Goal: Check status

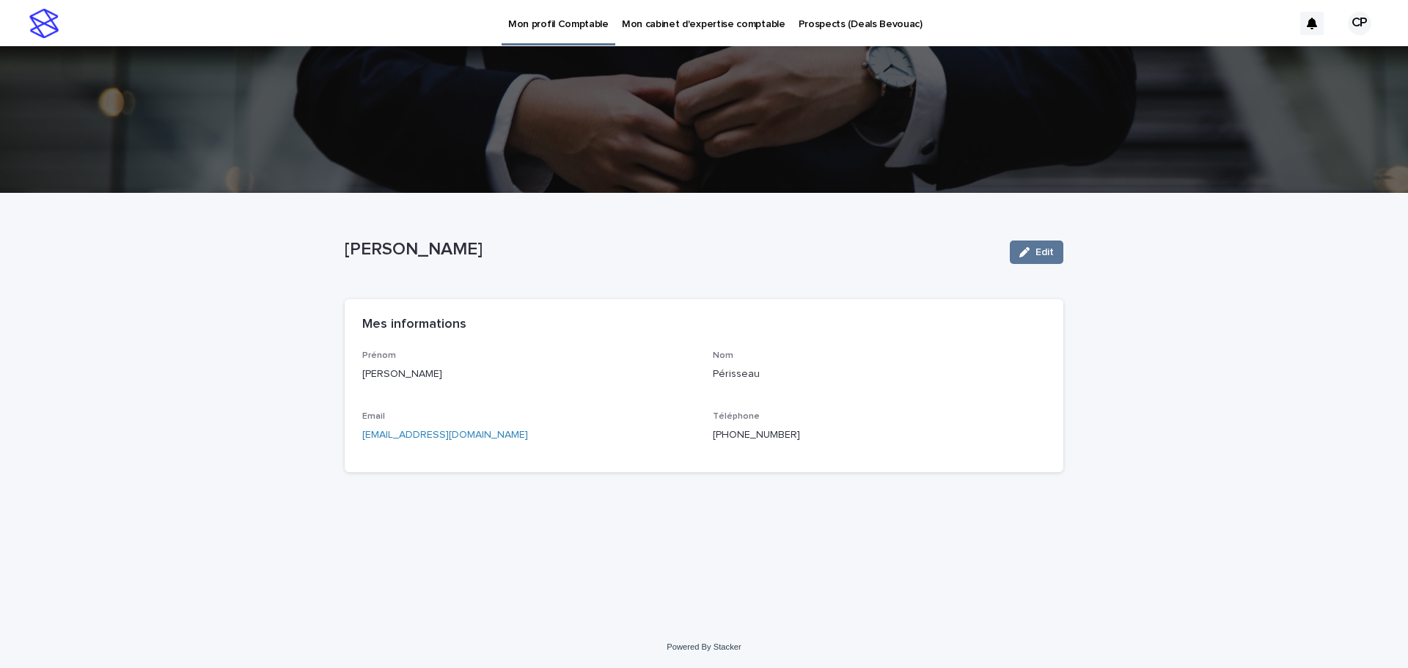
click at [831, 24] on p "Prospects (Deals Bevouac)" at bounding box center [861, 15] width 124 height 31
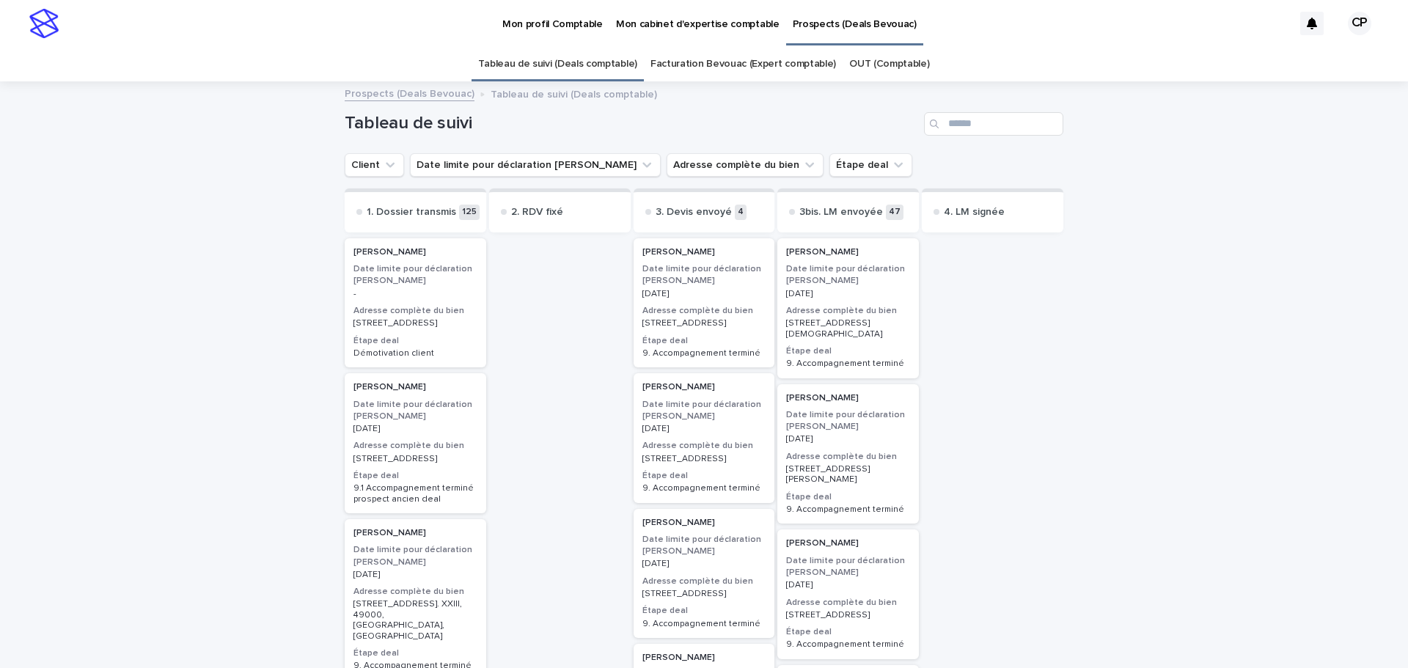
click at [724, 64] on link "Facturation Bevouac (Expert comptable)" at bounding box center [743, 64] width 186 height 34
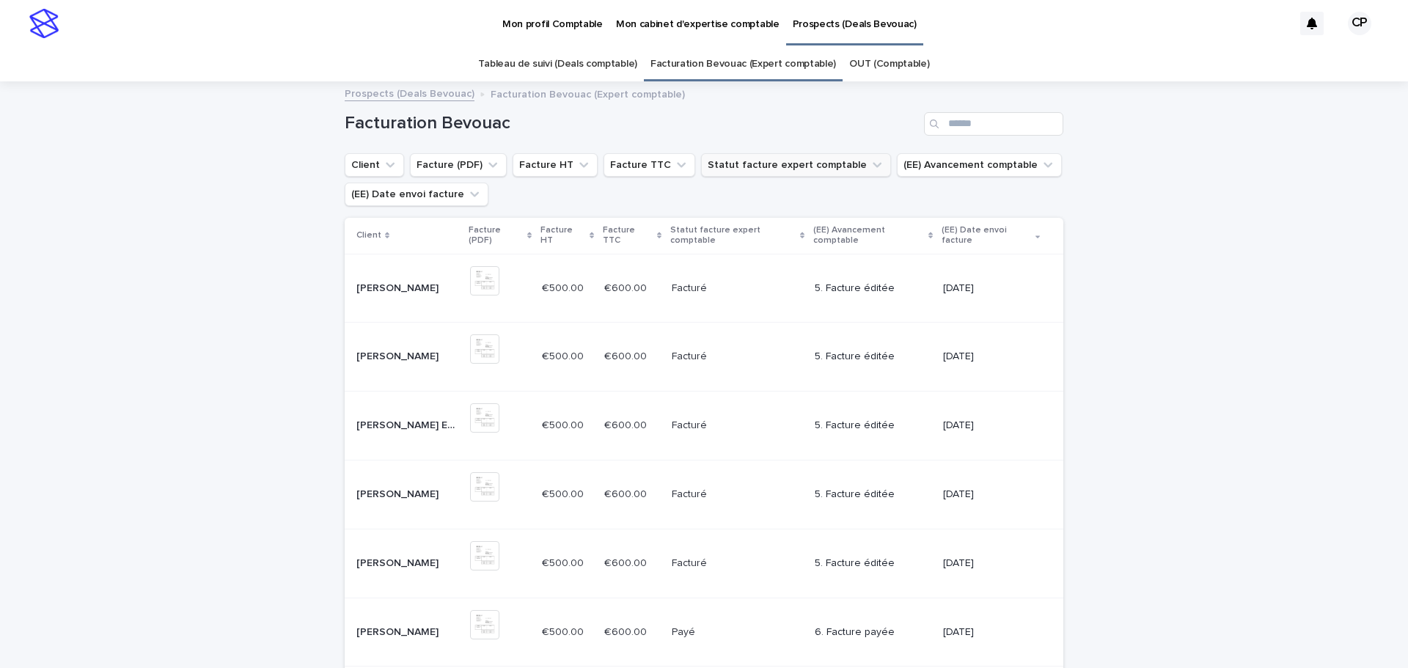
click at [870, 164] on icon "Statut facture expert comptable" at bounding box center [877, 165] width 15 height 15
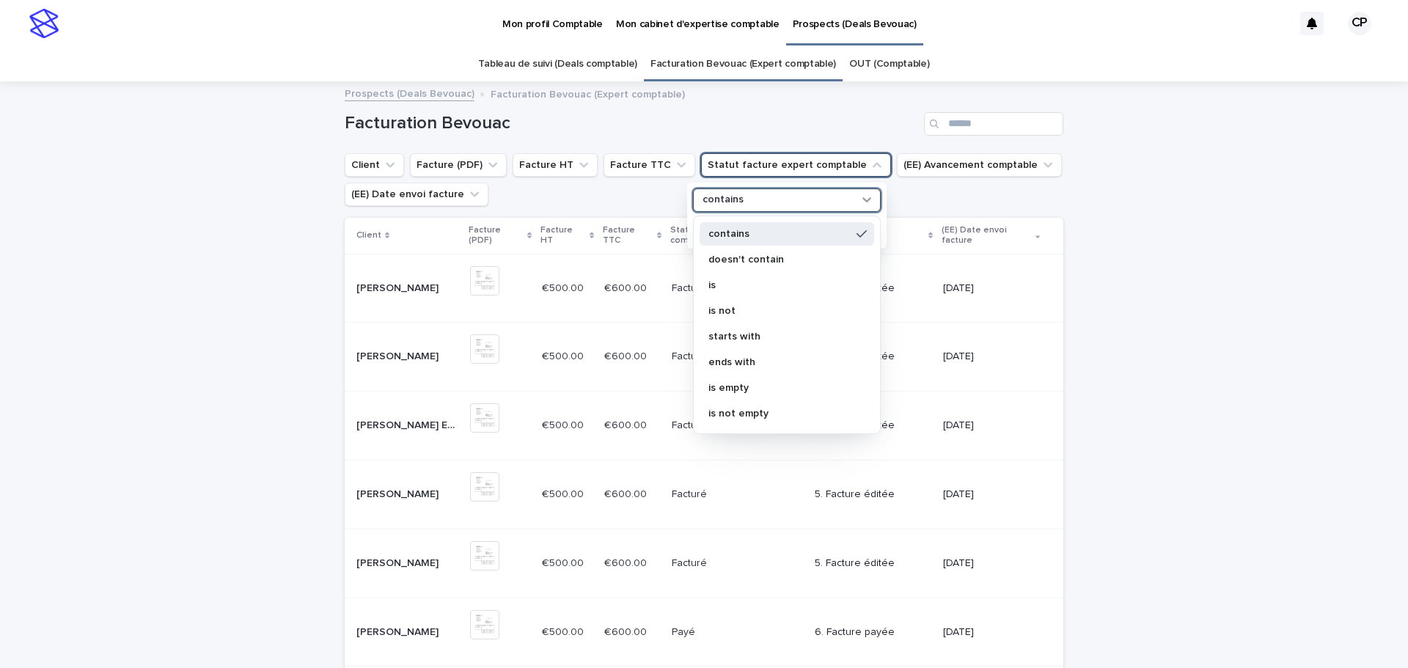
click at [860, 196] on icon at bounding box center [866, 199] width 15 height 15
click at [788, 230] on p "contains" at bounding box center [779, 234] width 142 height 10
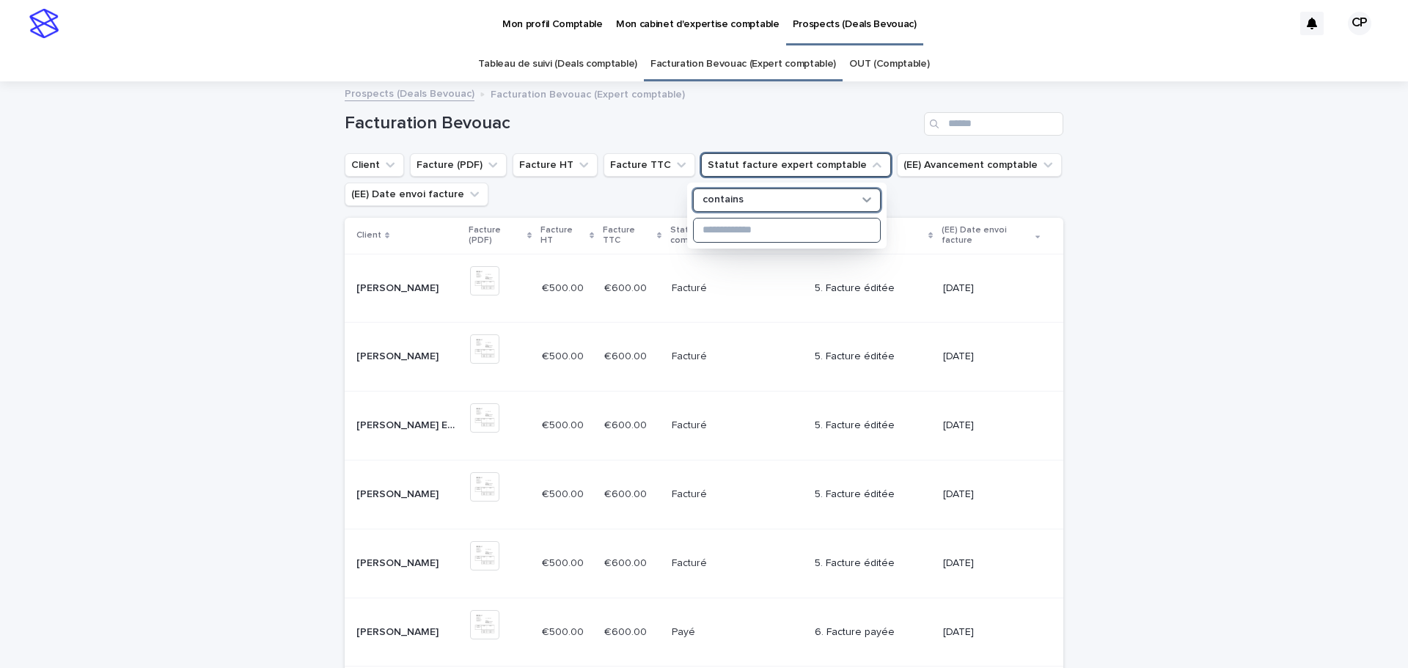
click at [838, 226] on input at bounding box center [787, 230] width 186 height 23
click at [1186, 222] on div "Loading... Saving… Loading... Saving… Facturation Bevouac Client Facture (PDF) …" at bounding box center [704, 575] width 1408 height 984
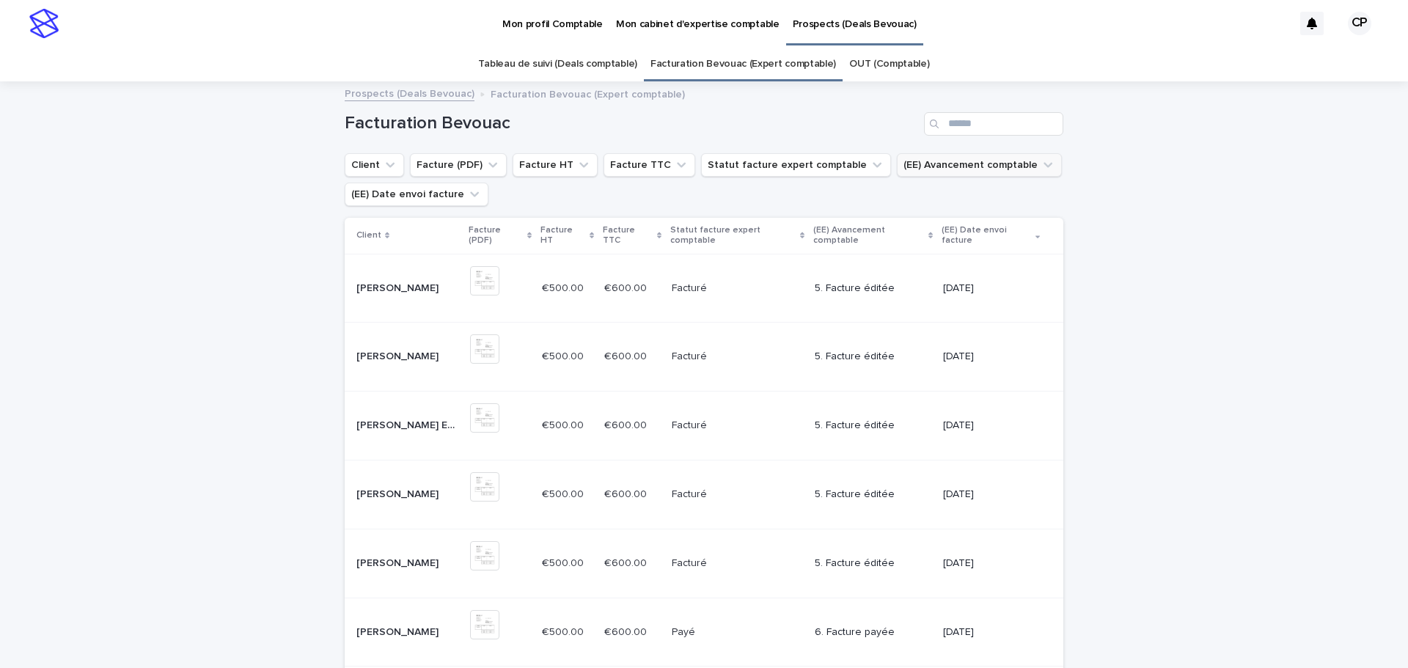
click at [1041, 159] on icon "(EE) Avancement comptable" at bounding box center [1048, 165] width 15 height 15
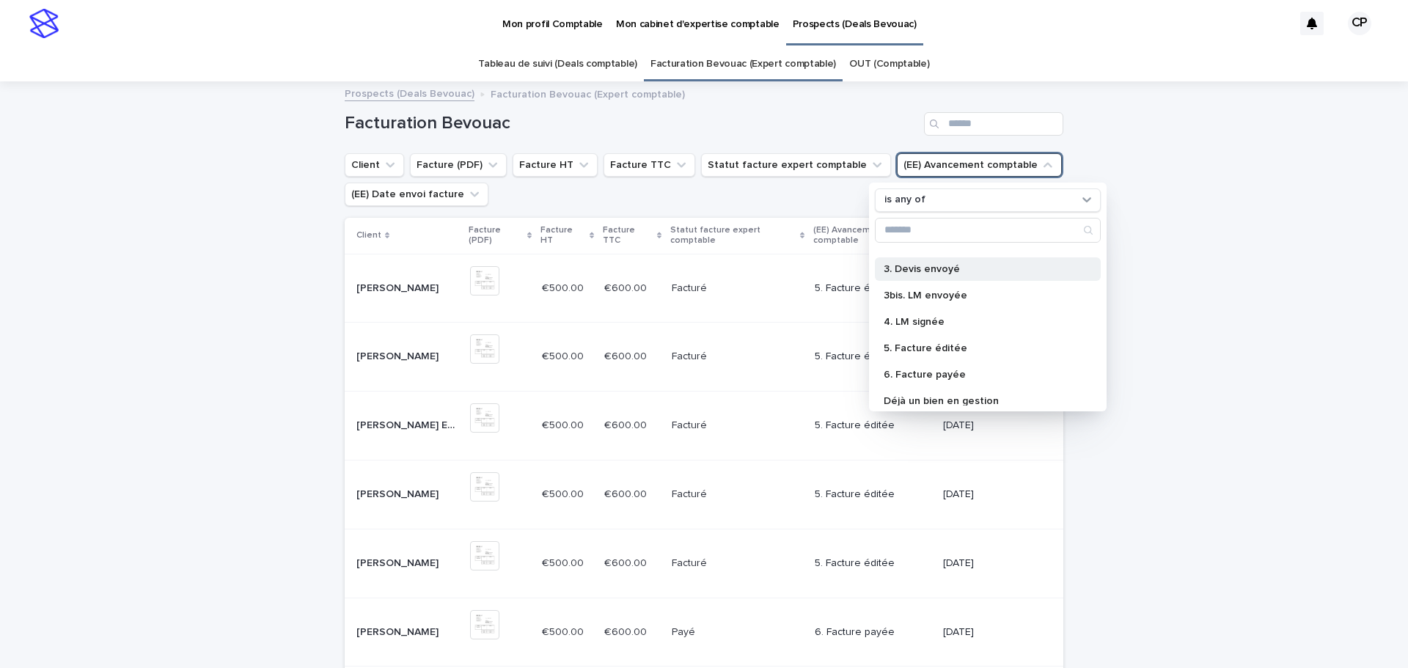
scroll to position [73, 0]
click at [944, 316] on p "5. Facture éditée" at bounding box center [981, 317] width 194 height 10
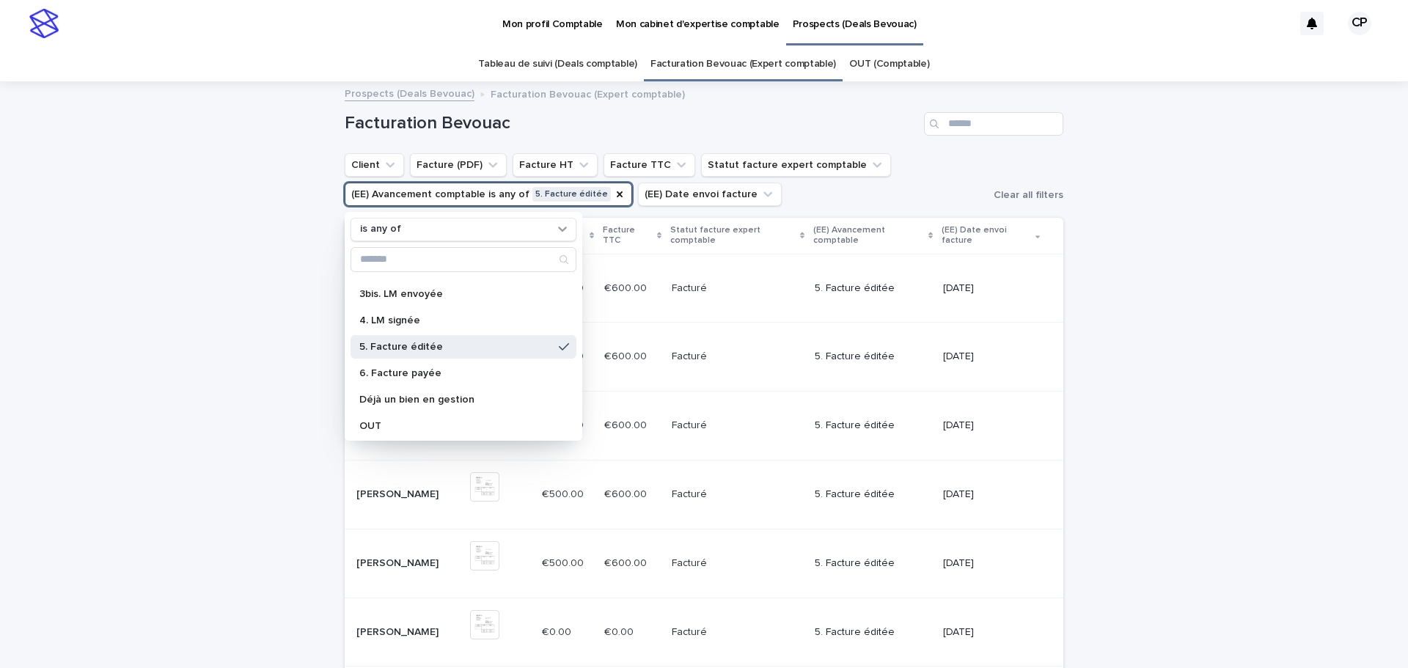
click at [426, 347] on p "5. Facture éditée" at bounding box center [456, 347] width 194 height 10
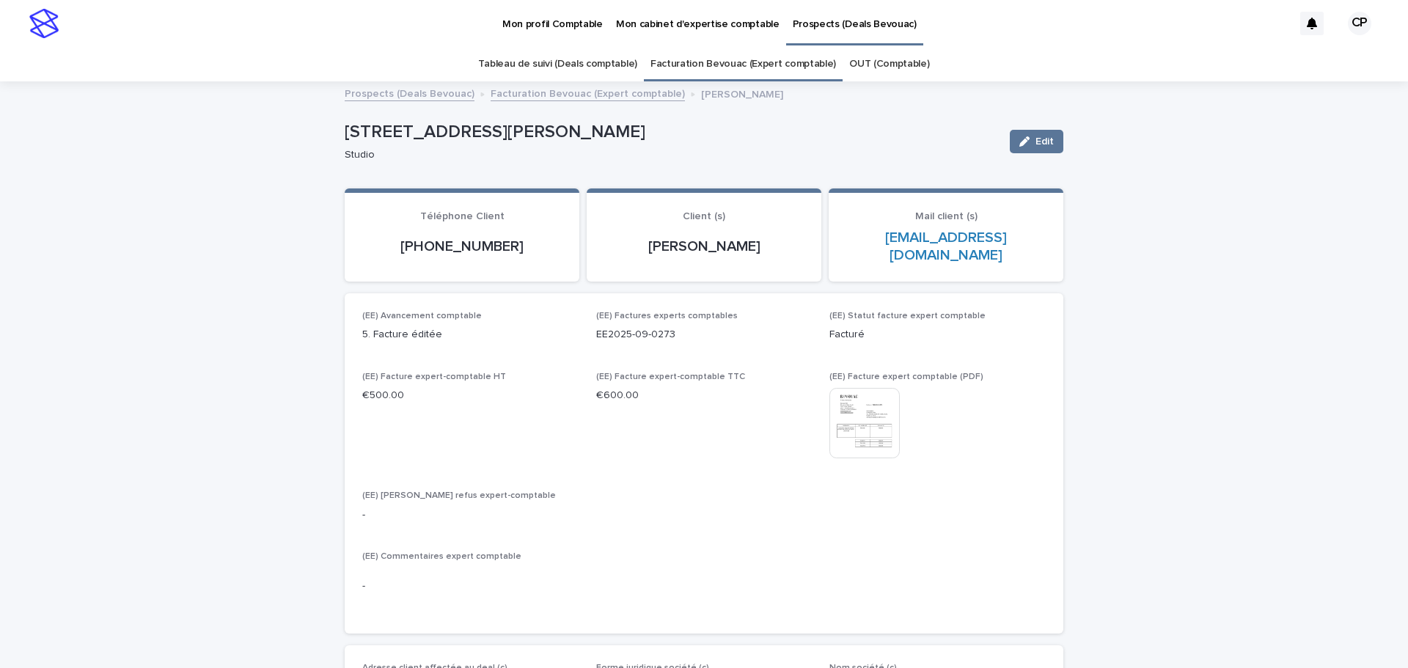
click at [748, 66] on link "Facturation Bevouac (Expert comptable)" at bounding box center [743, 64] width 186 height 34
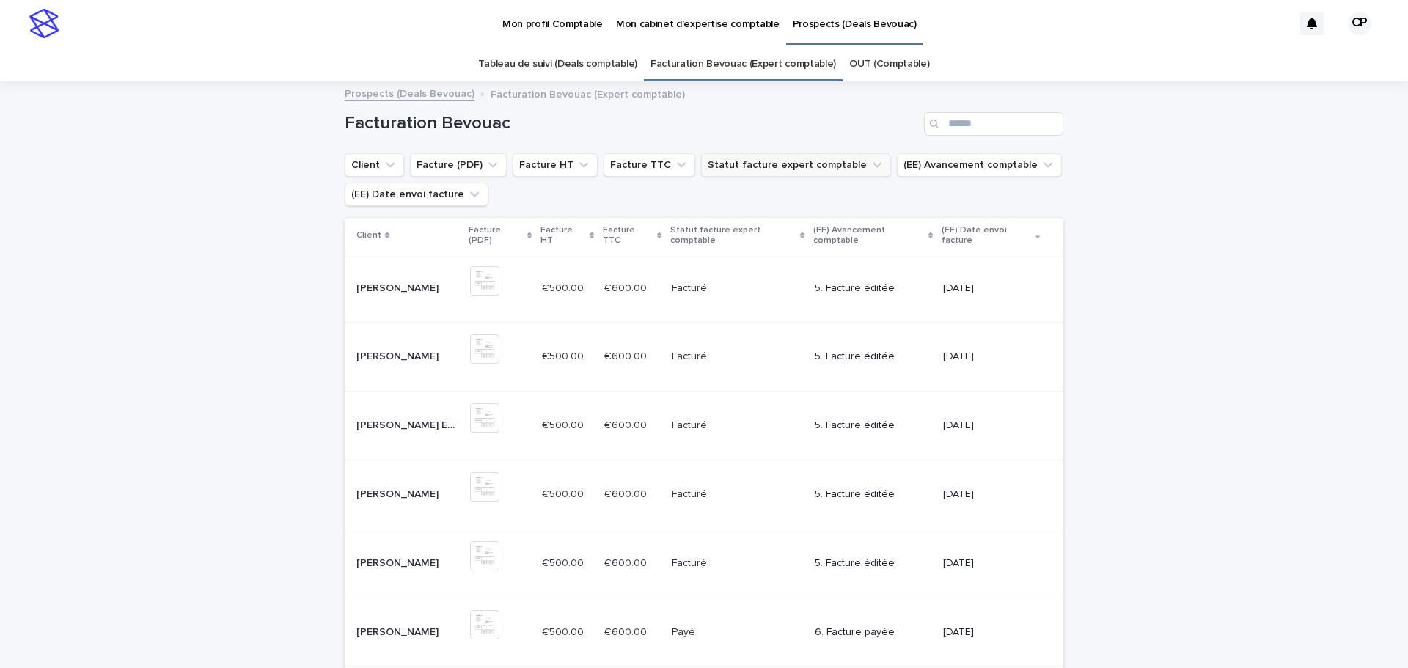
click at [870, 166] on icon "Statut facture expert comptable" at bounding box center [877, 165] width 15 height 15
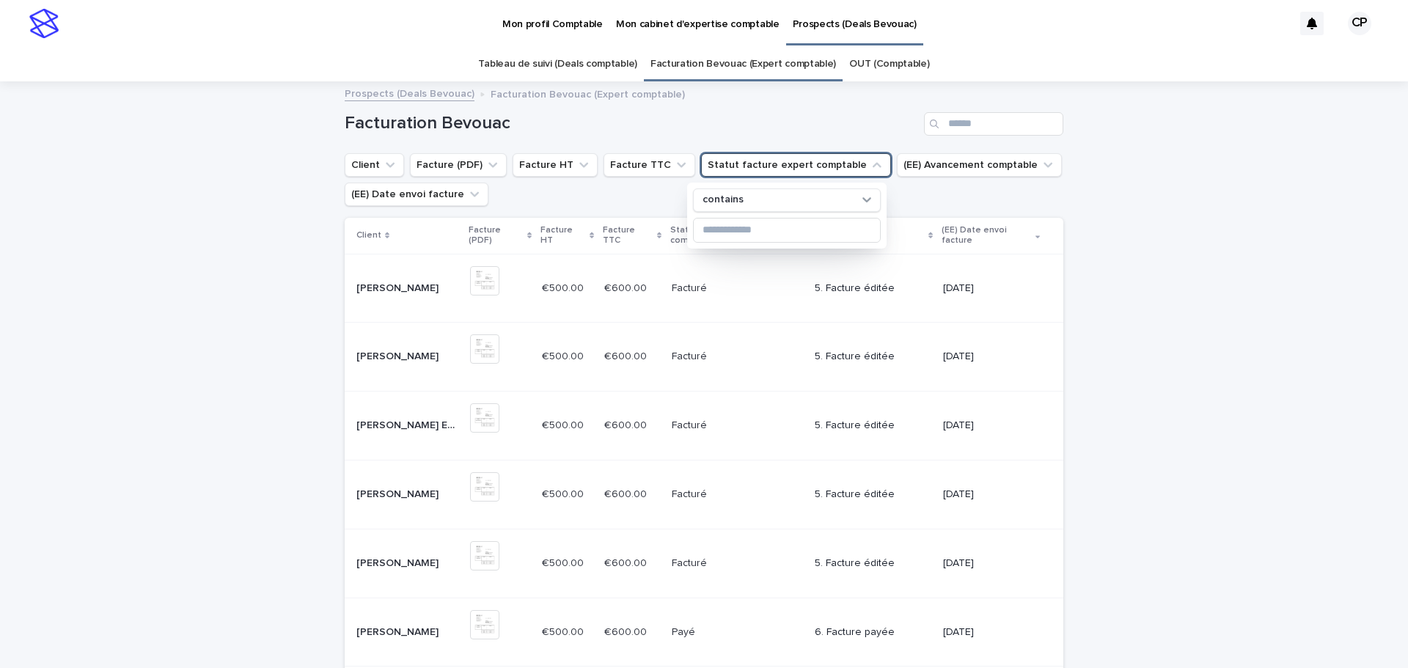
click at [832, 126] on h1 "Facturation Bevouac" at bounding box center [631, 123] width 573 height 21
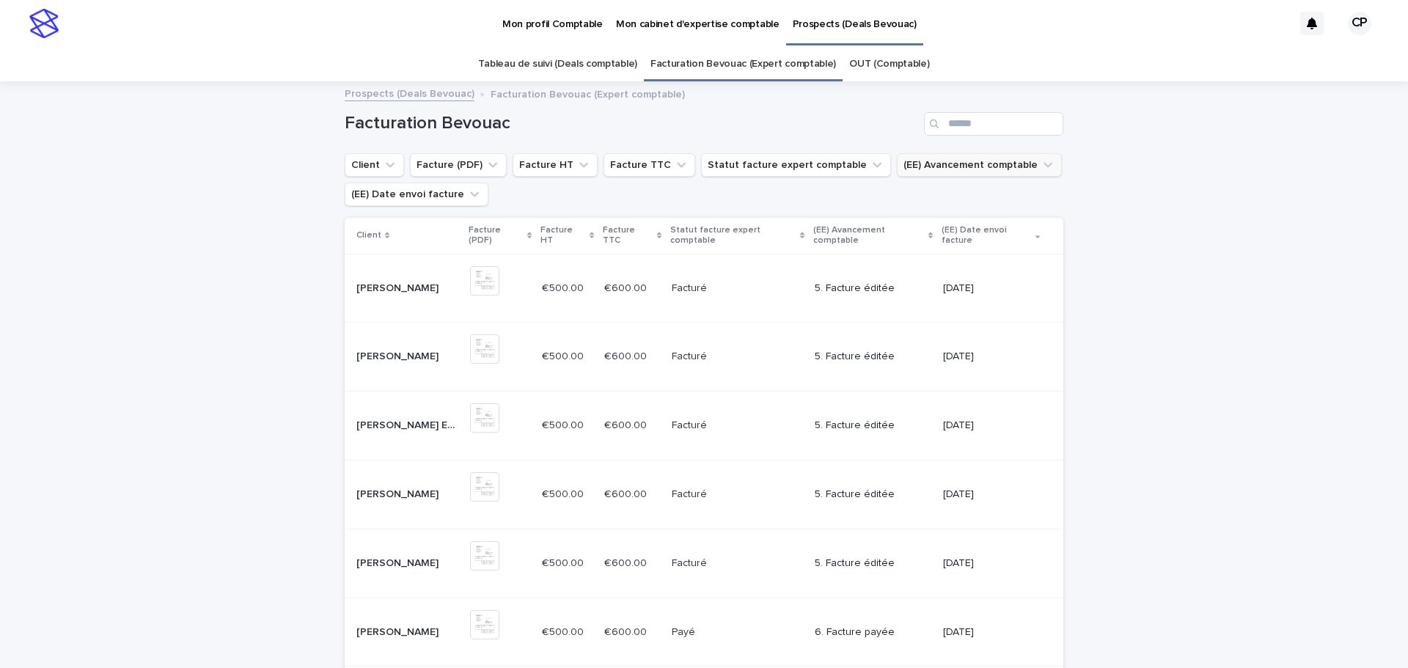
click at [980, 160] on button "(EE) Avancement comptable" at bounding box center [979, 164] width 165 height 23
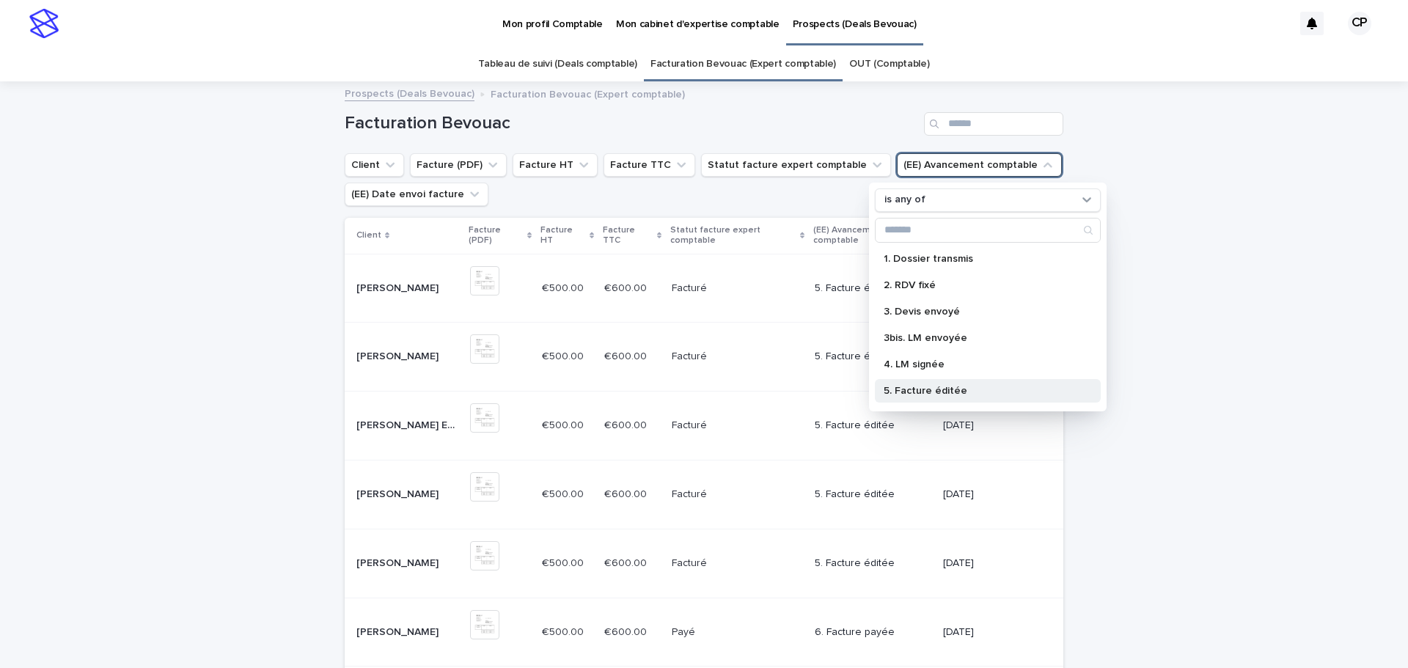
click at [958, 387] on p "5. Facture éditée" at bounding box center [981, 391] width 194 height 10
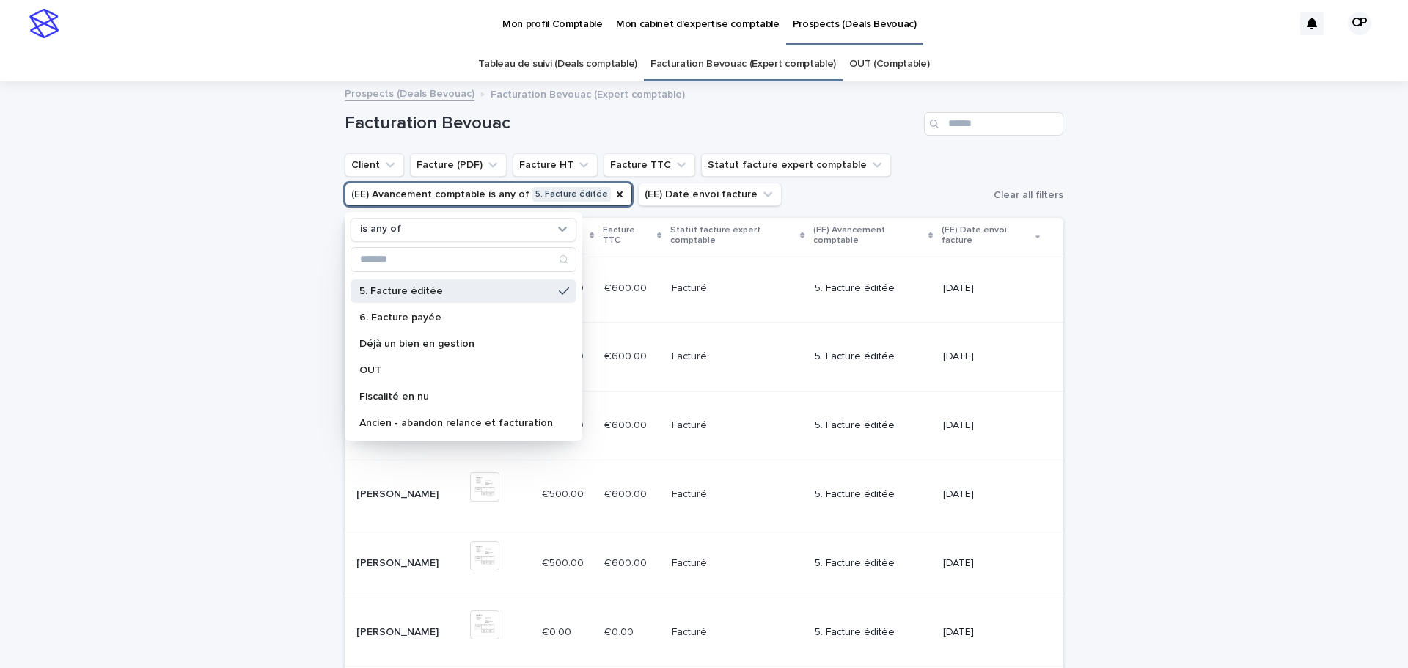
scroll to position [56, 0]
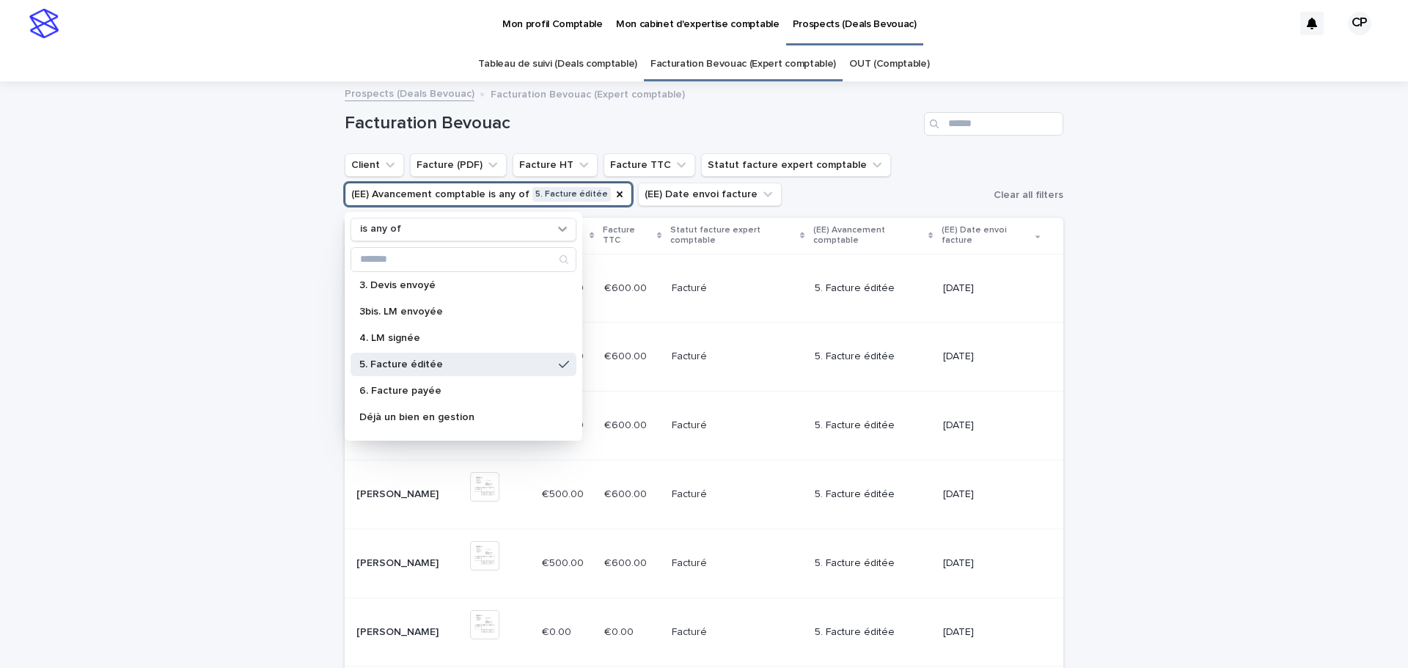
click at [397, 360] on p "5. Facture éditée" at bounding box center [456, 364] width 194 height 10
click at [397, 360] on td "[PERSON_NAME] [PERSON_NAME]" at bounding box center [405, 357] width 120 height 69
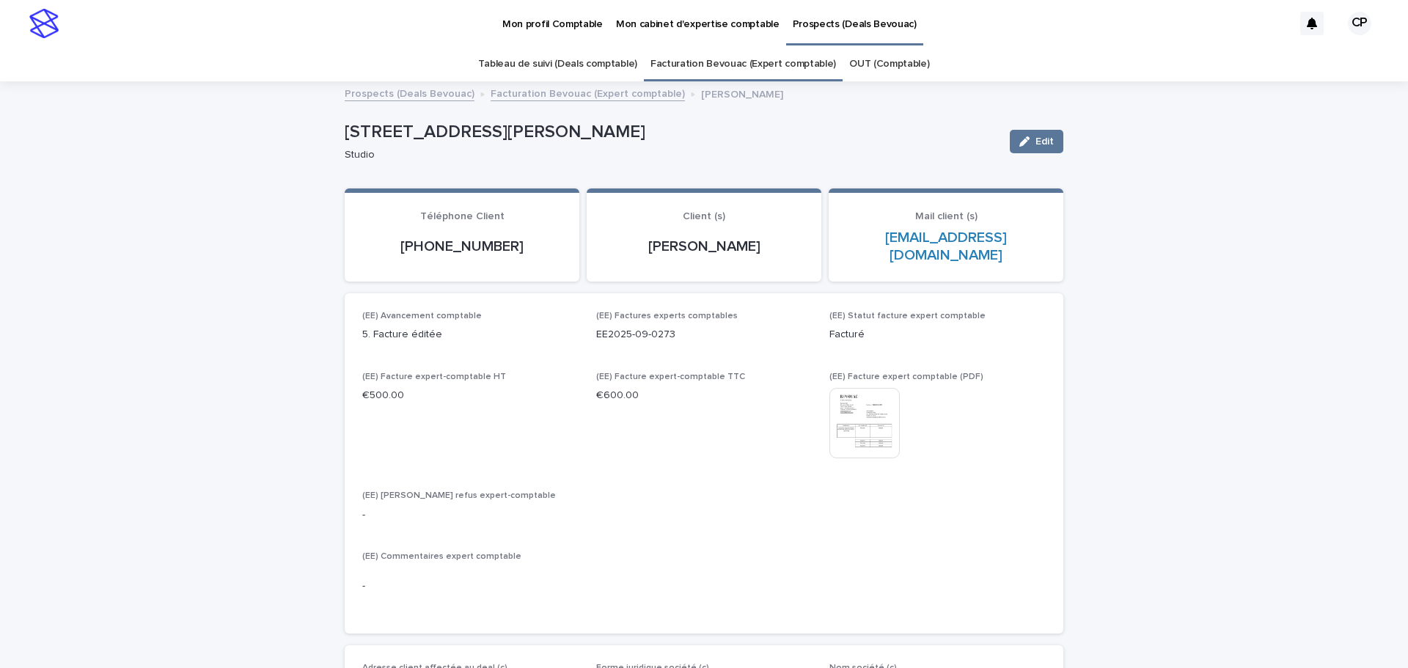
click at [598, 61] on link "Tableau de suivi (Deals comptable)" at bounding box center [557, 64] width 158 height 34
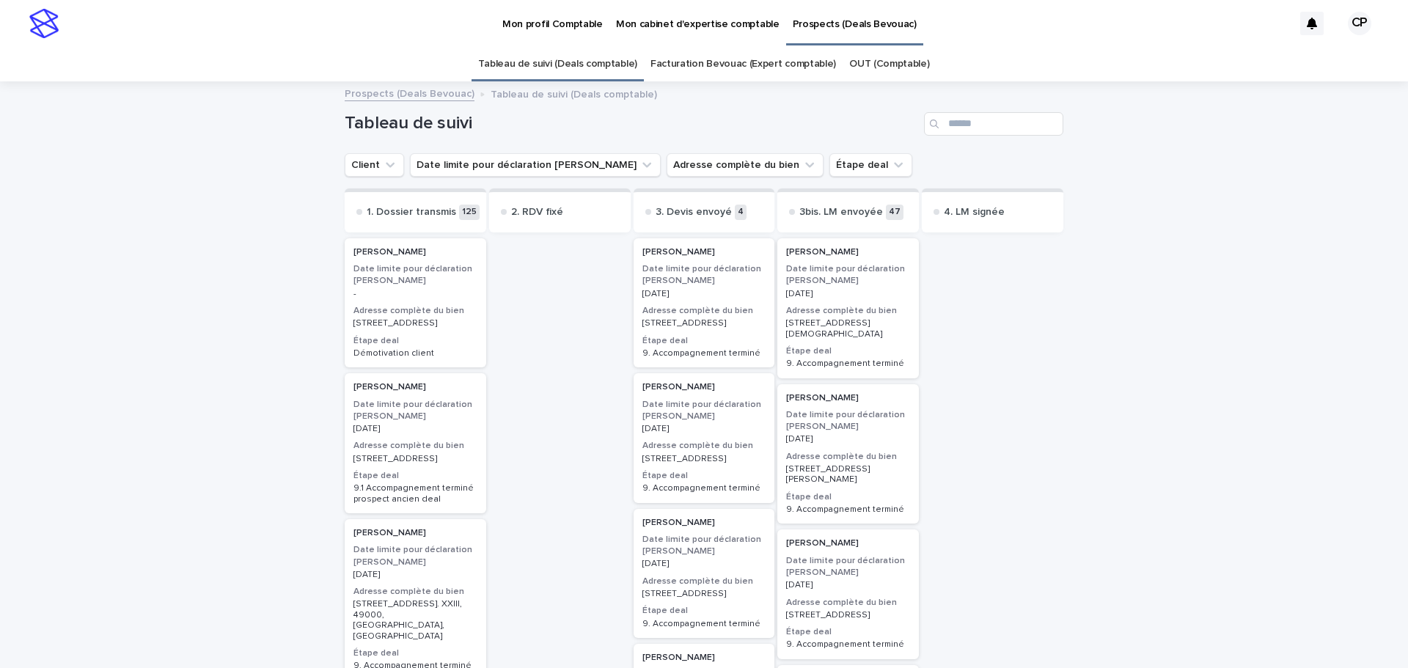
click at [584, 94] on p "Tableau de suivi (Deals comptable)" at bounding box center [574, 93] width 166 height 16
click at [716, 55] on link "Facturation Bevouac (Expert comptable)" at bounding box center [743, 64] width 186 height 34
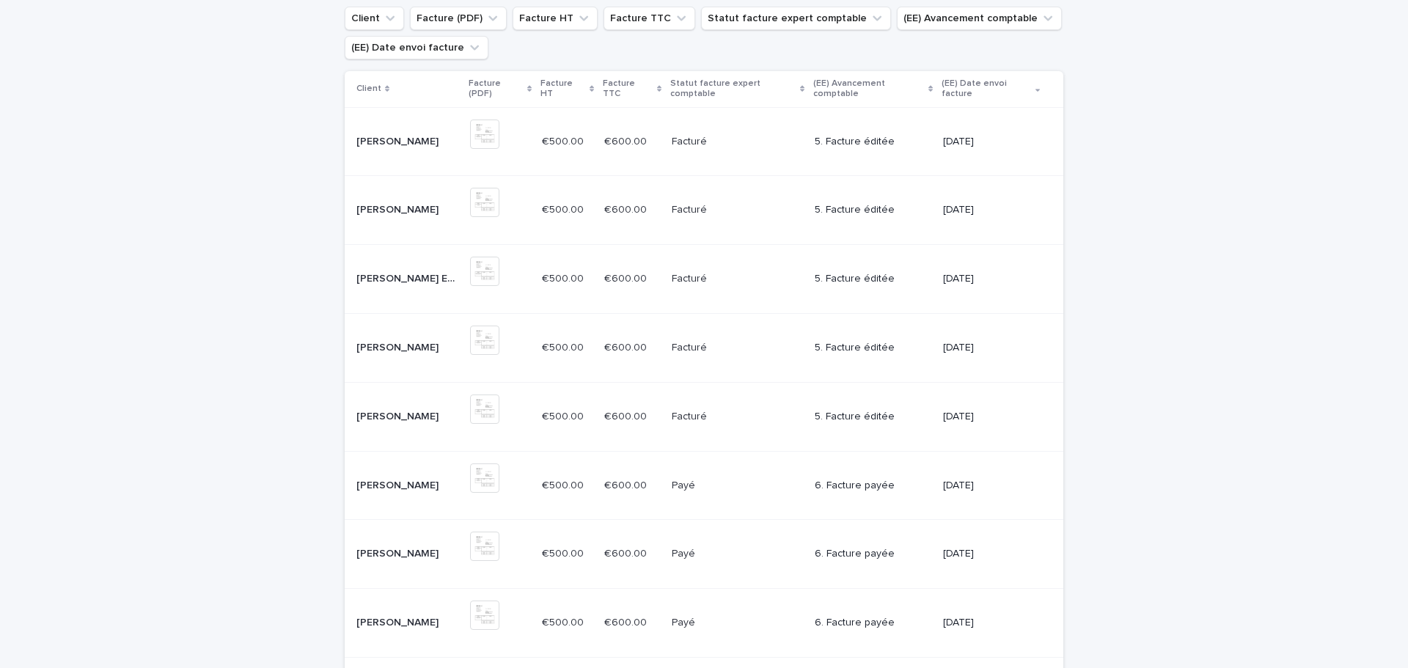
scroll to position [73, 0]
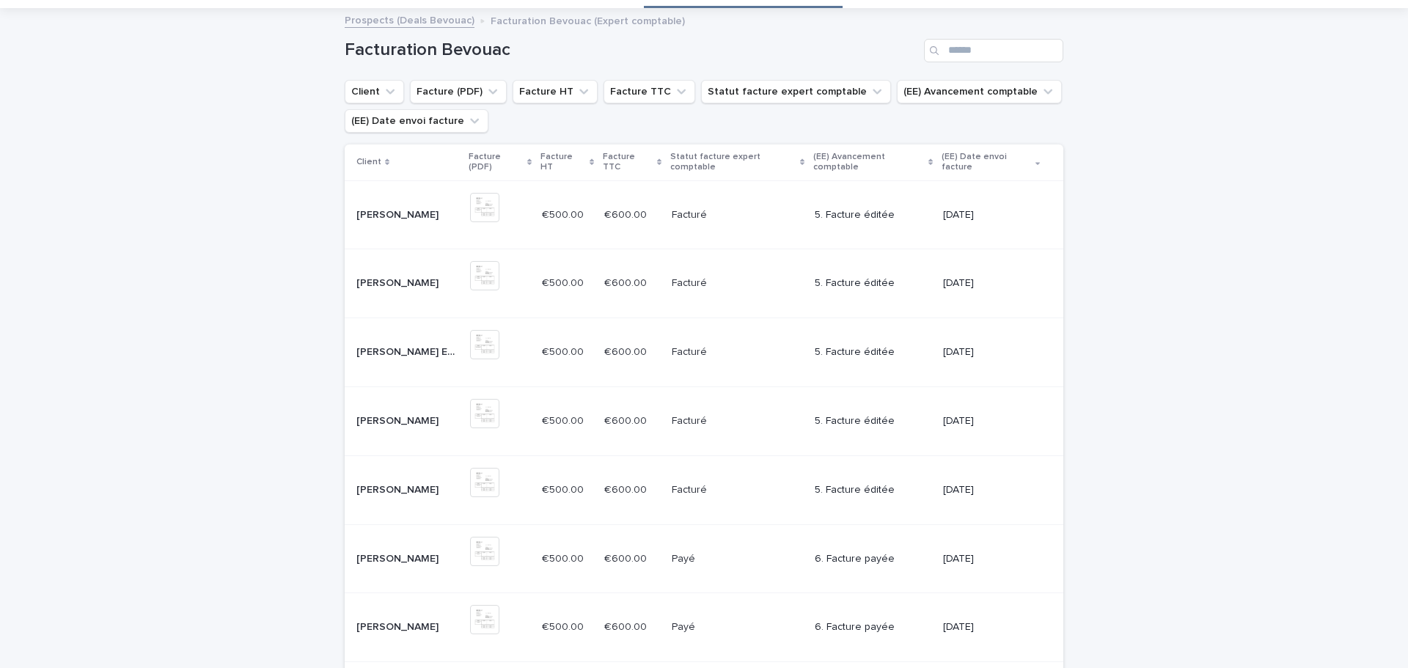
click at [397, 344] on p "[PERSON_NAME] Et [PERSON_NAME]" at bounding box center [408, 350] width 105 height 15
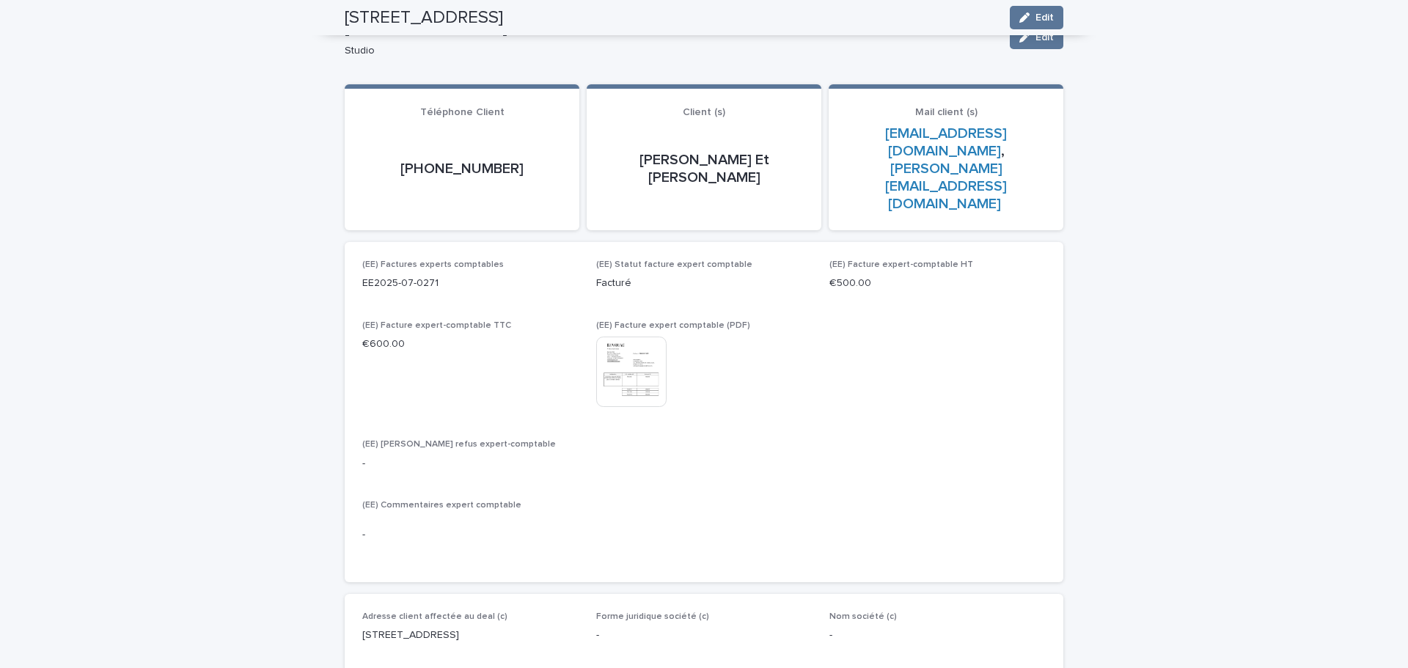
scroll to position [80, 0]
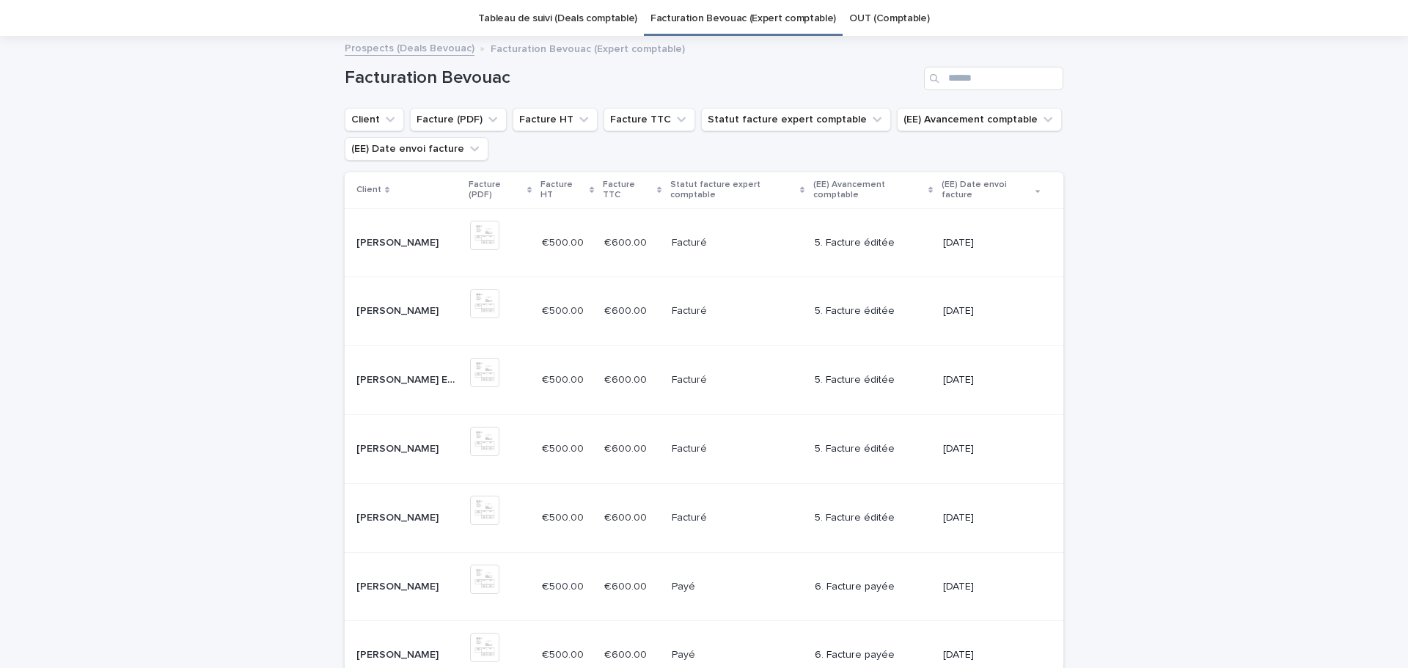
scroll to position [47, 0]
